Goal: Navigation & Orientation: Find specific page/section

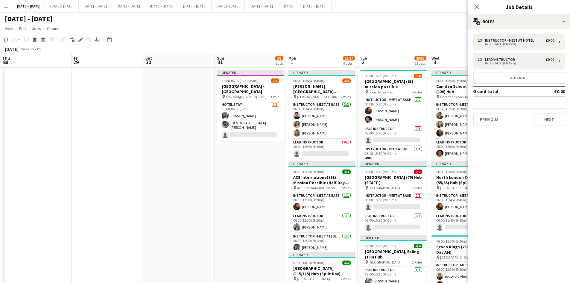
scroll to position [27, 0]
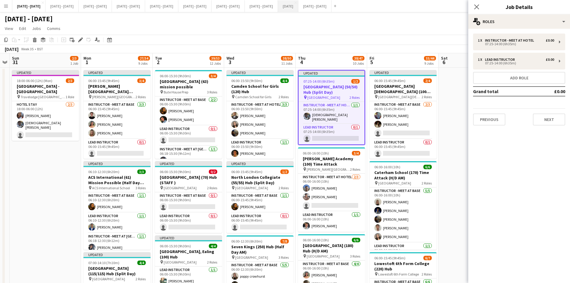
click at [298, 5] on button "[DATE] Close" at bounding box center [288, 6] width 20 height 12
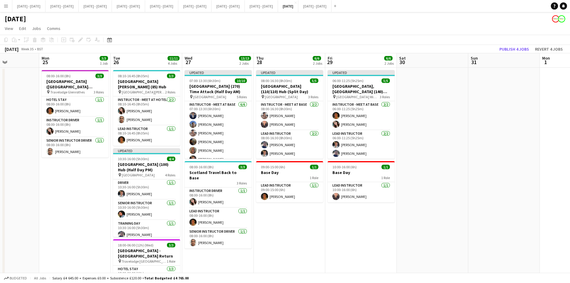
scroll to position [0, 175]
drag, startPoint x: 116, startPoint y: 234, endPoint x: 317, endPoint y: 241, distance: 200.8
click at [317, 241] on app-calendar-viewport "Fri 22 5/5 3 Jobs Sat 23 Sun 24 Mon 25 3/3 1 Job Tue 26 11/11 4 Jobs Wed 27 13/…" at bounding box center [285, 217] width 570 height 328
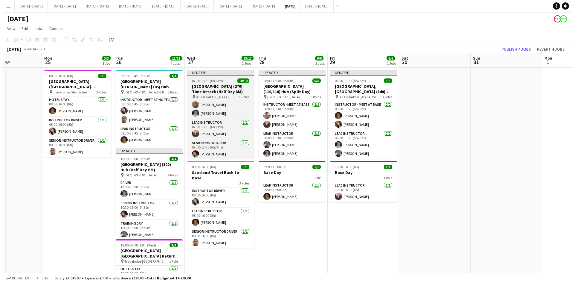
scroll to position [44, 0]
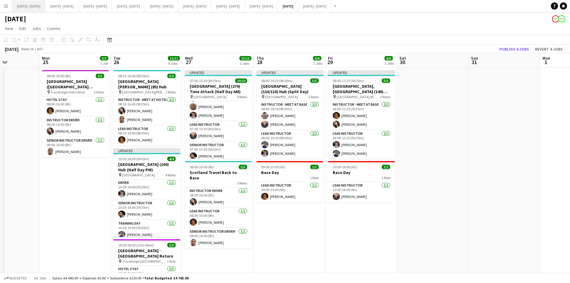
click at [31, 7] on button "[DATE] - [DATE] Close" at bounding box center [28, 6] width 33 height 12
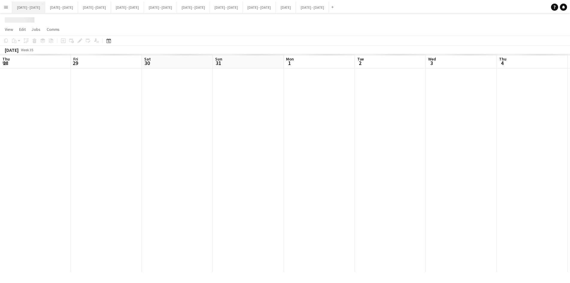
scroll to position [0, 205]
